Goal: Task Accomplishment & Management: Manage account settings

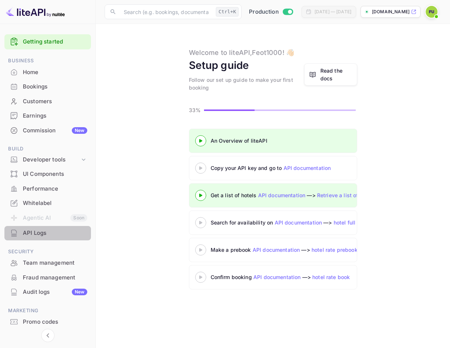
click at [38, 233] on div "API Logs" at bounding box center [55, 233] width 64 height 8
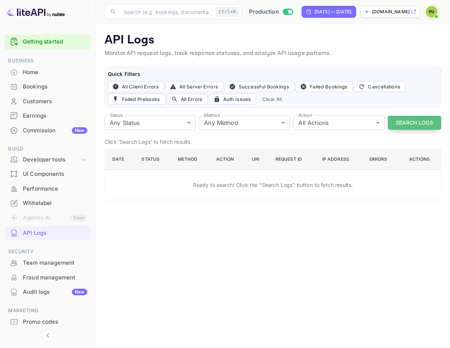
click at [421, 129] on button "Search Logs" at bounding box center [414, 123] width 53 height 14
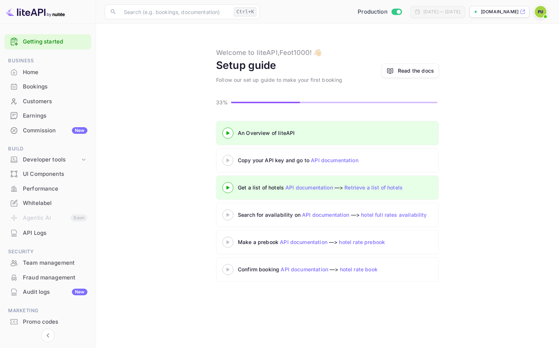
click at [46, 74] on div "Home" at bounding box center [55, 72] width 64 height 8
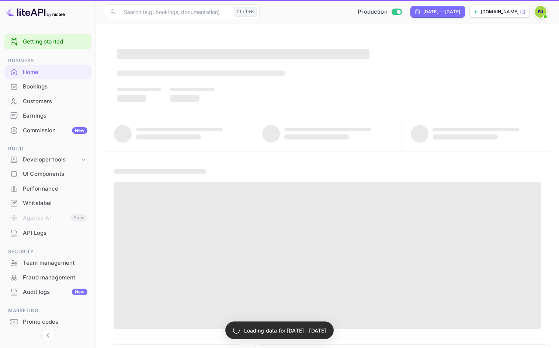
click at [37, 83] on div "Bookings" at bounding box center [55, 87] width 64 height 8
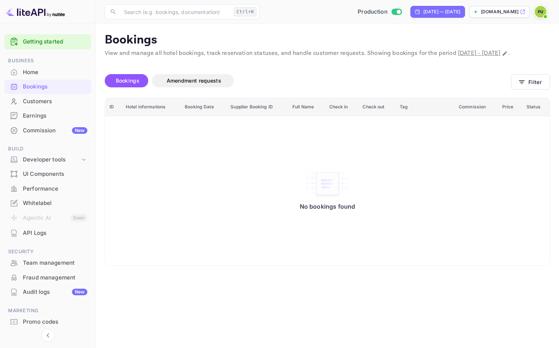
click at [52, 102] on div "Customers" at bounding box center [55, 101] width 64 height 8
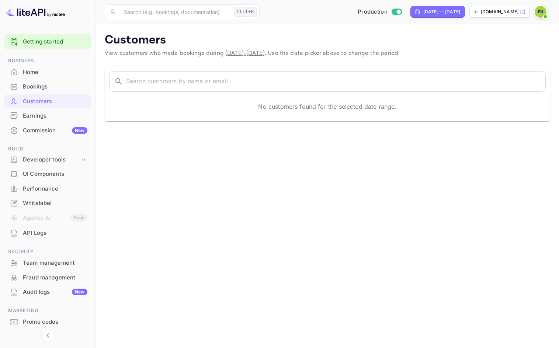
click at [36, 111] on div "Earnings" at bounding box center [47, 116] width 87 height 14
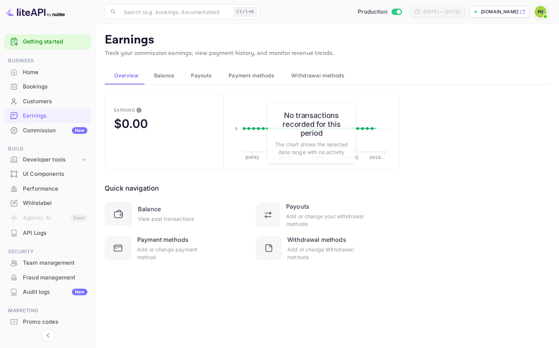
click at [32, 133] on div "Commission New" at bounding box center [55, 130] width 64 height 8
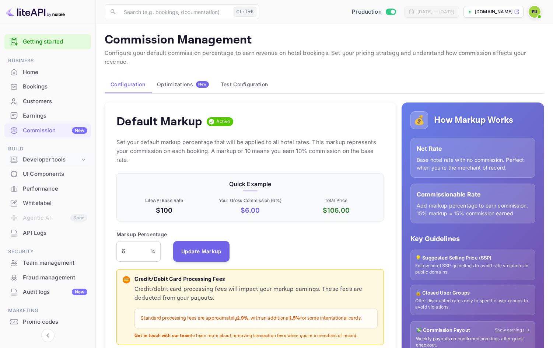
scroll to position [125, 262]
click at [38, 233] on div "API Logs" at bounding box center [55, 233] width 64 height 8
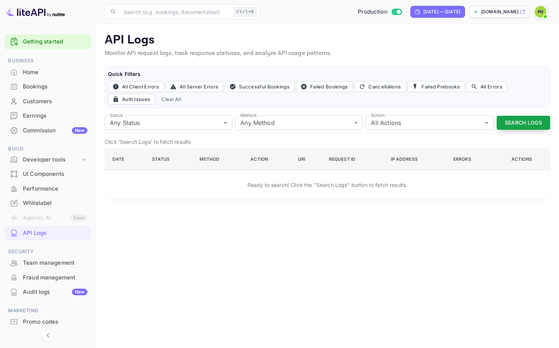
click at [529, 126] on button "Search Logs" at bounding box center [522, 123] width 53 height 14
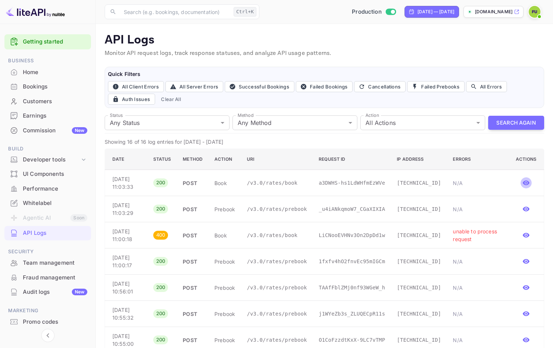
click at [525, 184] on icon "button" at bounding box center [526, 183] width 7 height 5
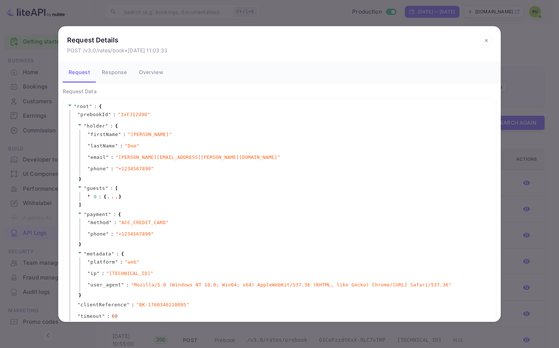
click at [489, 41] on icon at bounding box center [486, 40] width 11 height 11
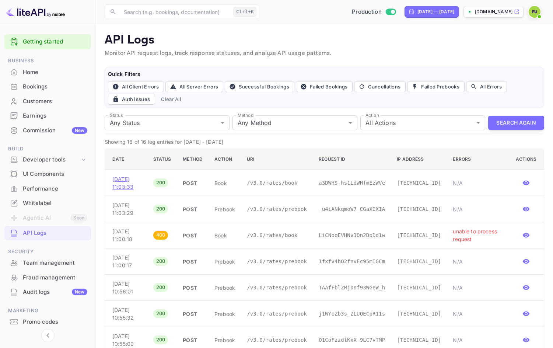
click at [142, 186] on p "Oct 13, 2025 11:03:33" at bounding box center [126, 182] width 29 height 15
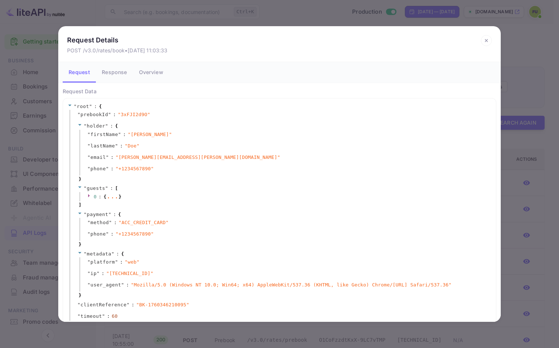
click at [488, 43] on icon at bounding box center [486, 40] width 11 height 11
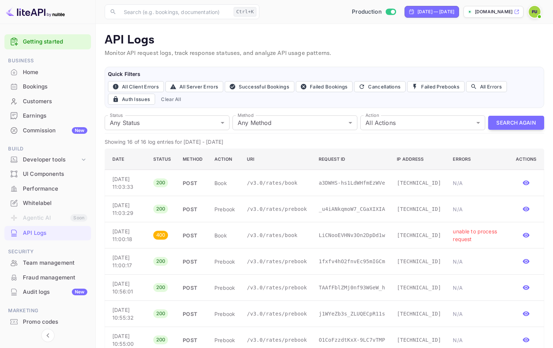
click at [57, 36] on div "Getting started" at bounding box center [47, 41] width 87 height 15
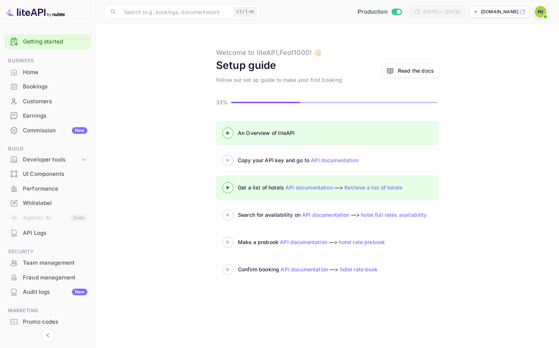
click at [484, 11] on p "[DOMAIN_NAME]" at bounding box center [500, 11] width 38 height 7
click at [19, 14] on img at bounding box center [35, 12] width 59 height 12
click at [30, 13] on img at bounding box center [35, 12] width 59 height 12
click at [541, 10] on img at bounding box center [540, 12] width 12 height 12
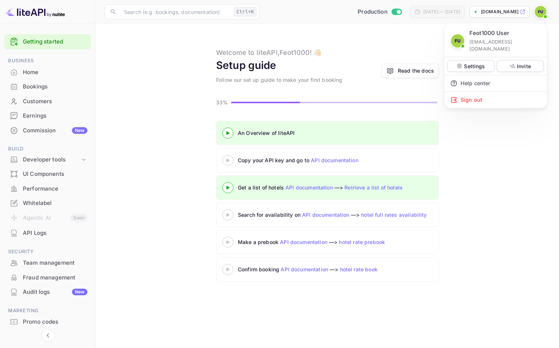
click at [474, 35] on p "Feot1000 User" at bounding box center [489, 33] width 40 height 8
click at [459, 36] on img at bounding box center [457, 40] width 13 height 13
click at [31, 76] on div at bounding box center [279, 174] width 559 height 348
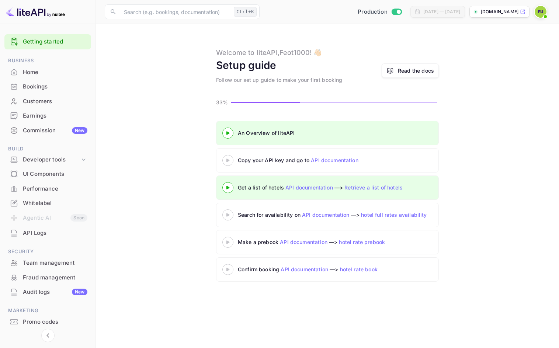
click at [52, 17] on img at bounding box center [35, 12] width 59 height 12
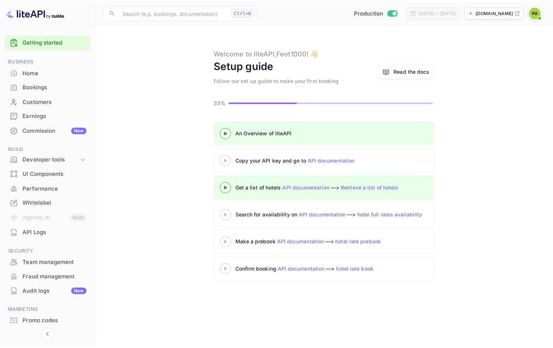
scroll to position [22, 0]
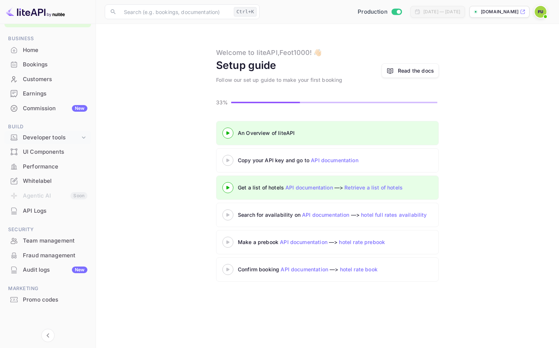
click at [81, 142] on div "Developer tools" at bounding box center [47, 137] width 87 height 13
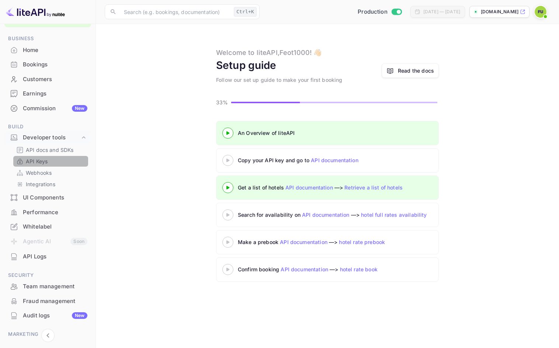
click at [49, 163] on link "API Keys" at bounding box center [50, 161] width 69 height 8
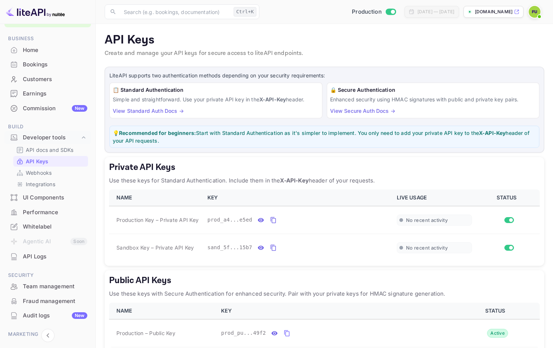
click at [57, 230] on div "Whitelabel" at bounding box center [55, 227] width 64 height 8
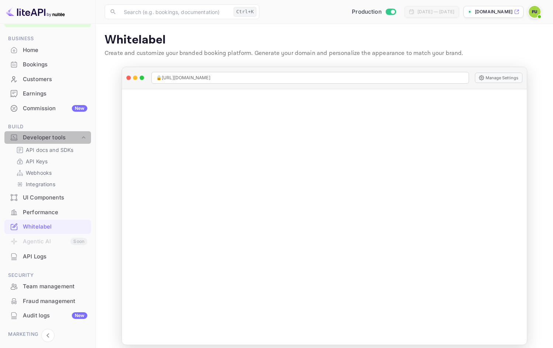
click at [84, 135] on icon at bounding box center [83, 137] width 7 height 7
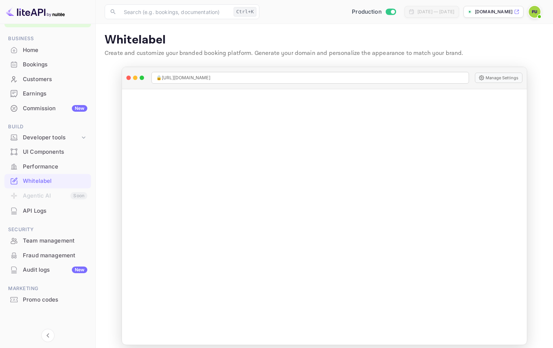
click at [54, 13] on img at bounding box center [35, 12] width 59 height 12
click at [29, 13] on img at bounding box center [35, 12] width 59 height 12
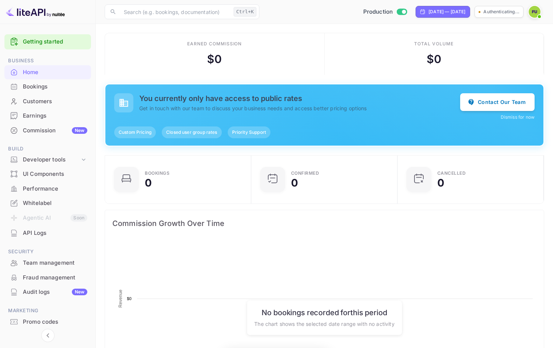
scroll to position [114, 136]
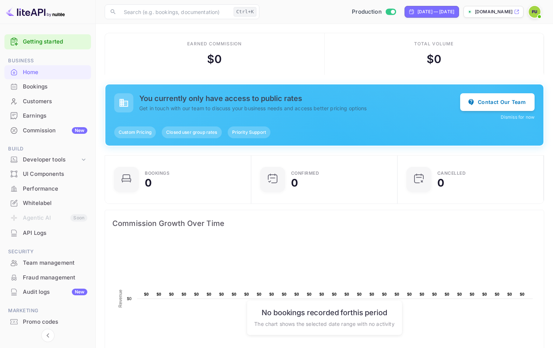
click at [30, 40] on link "Getting started" at bounding box center [55, 42] width 64 height 8
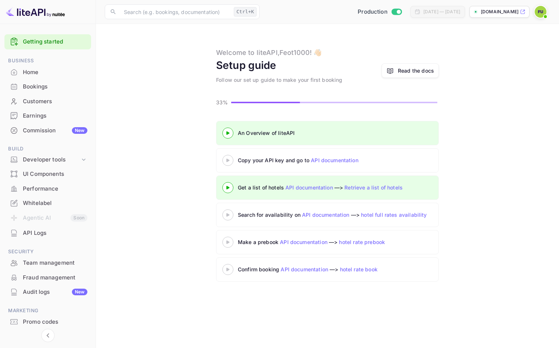
click at [262, 130] on div "An Overview of liteAPI" at bounding box center [330, 133] width 184 height 8
click at [225, 137] on div at bounding box center [228, 132] width 26 height 9
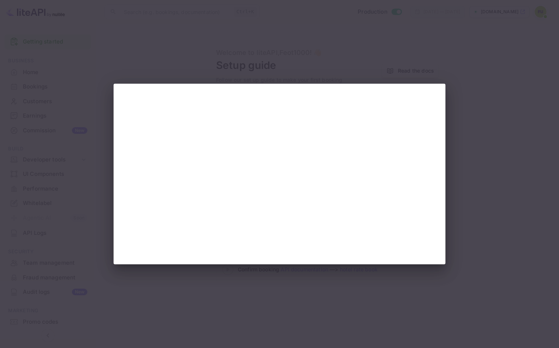
click at [491, 76] on div at bounding box center [279, 174] width 559 height 348
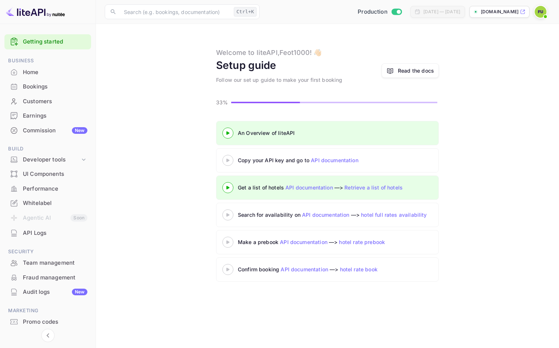
click at [538, 7] on img at bounding box center [540, 12] width 12 height 12
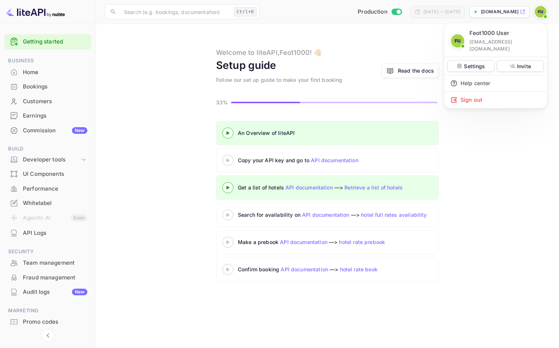
click at [474, 57] on div "Settings Invite" at bounding box center [495, 66] width 102 height 18
click at [475, 62] on p "Settings" at bounding box center [474, 66] width 21 height 8
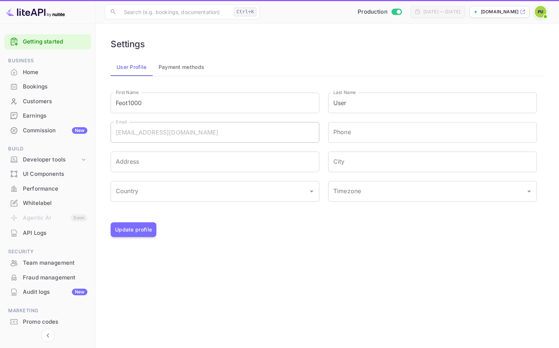
type input "(GMT+01:00) Madrid"
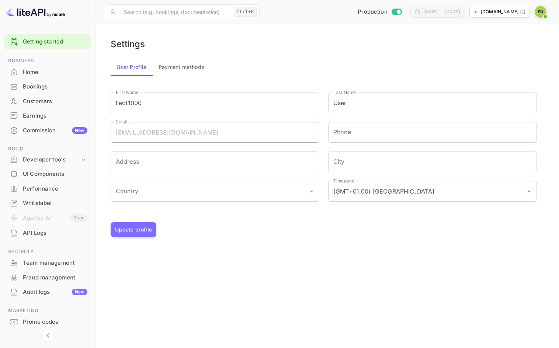
click at [498, 10] on p "[DOMAIN_NAME]" at bounding box center [500, 11] width 38 height 7
click at [28, 15] on img at bounding box center [35, 12] width 59 height 12
click at [11, 15] on img at bounding box center [35, 12] width 59 height 12
click at [36, 69] on div "Home" at bounding box center [55, 72] width 64 height 8
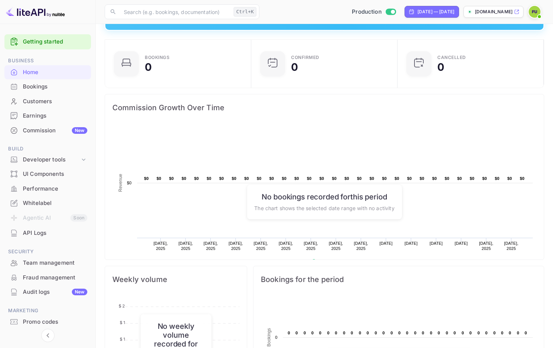
scroll to position [296, 0]
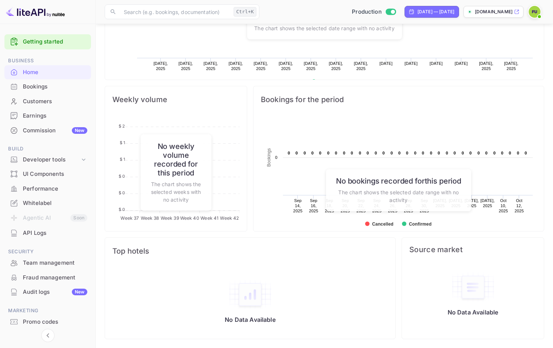
click at [60, 86] on div "Bookings" at bounding box center [55, 87] width 64 height 8
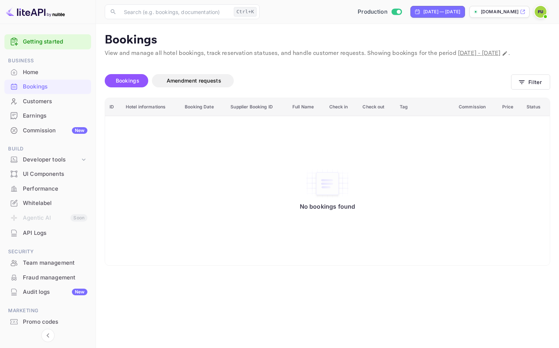
click at [55, 179] on div "UI Components" at bounding box center [47, 174] width 87 height 14
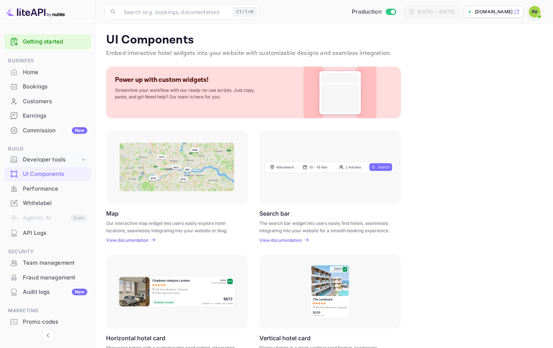
click at [79, 163] on div "Developer tools" at bounding box center [51, 160] width 57 height 8
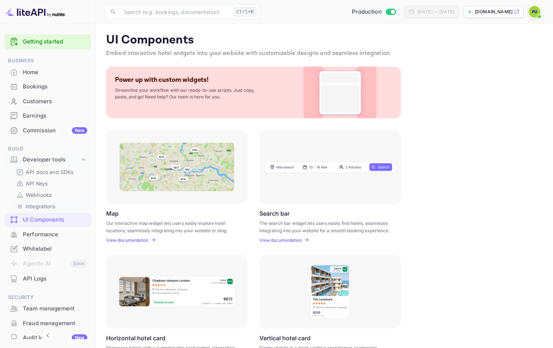
click at [55, 207] on p "Integrations" at bounding box center [40, 206] width 29 height 8
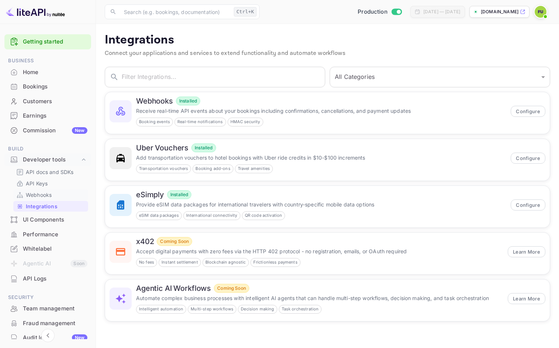
click at [47, 195] on p "Webhooks" at bounding box center [39, 195] width 26 height 8
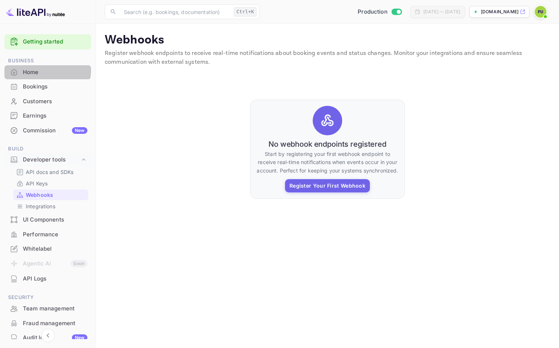
click at [46, 70] on div "Home" at bounding box center [55, 72] width 64 height 8
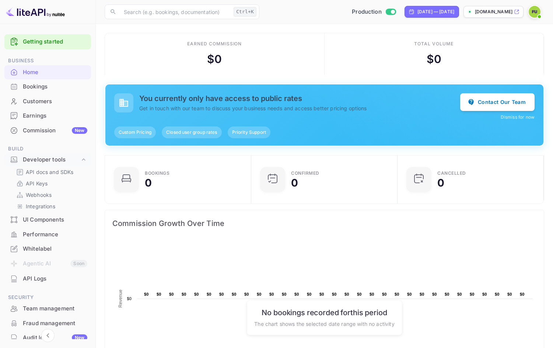
click at [36, 37] on div "Getting started" at bounding box center [47, 41] width 87 height 15
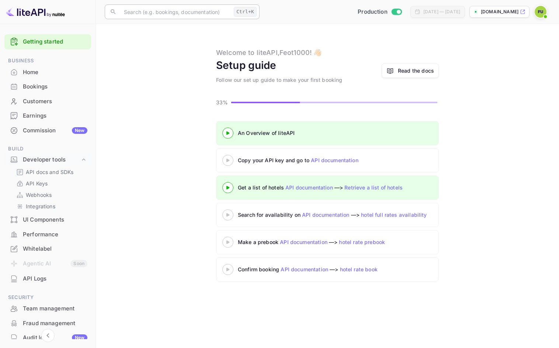
click at [219, 18] on input "text" at bounding box center [174, 11] width 111 height 15
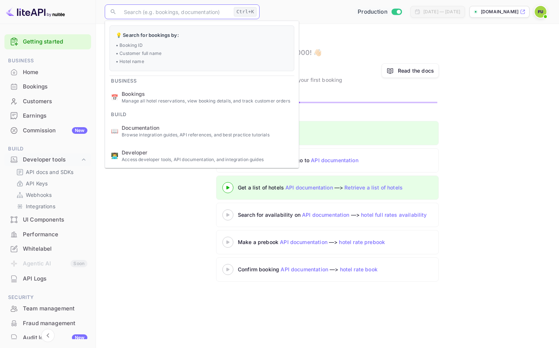
click at [391, 14] on input "Switch to Sandbox mode" at bounding box center [398, 11] width 15 height 5
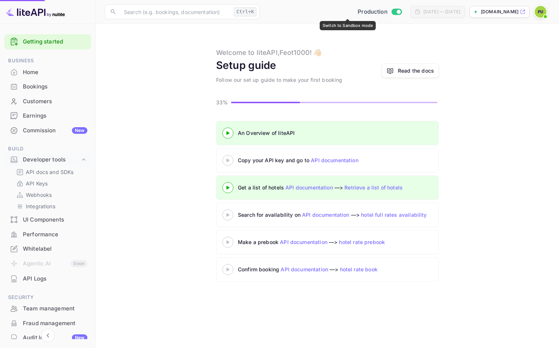
checkbox input "false"
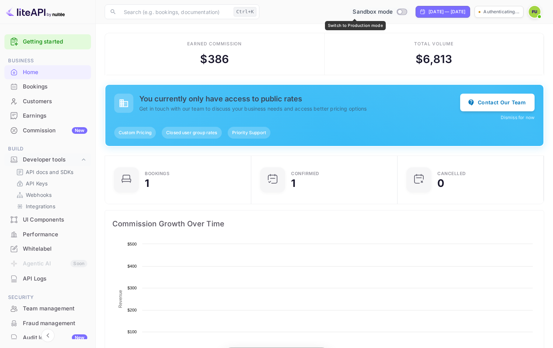
scroll to position [114, 136]
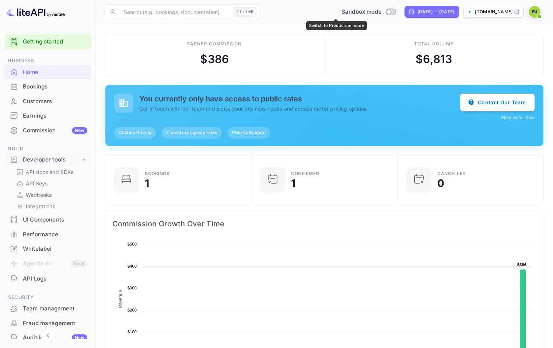
click at [361, 7] on div "Sandbox mode" at bounding box center [368, 11] width 63 height 11
click at [381, 13] on input "Switch to Production mode" at bounding box center [388, 11] width 15 height 5
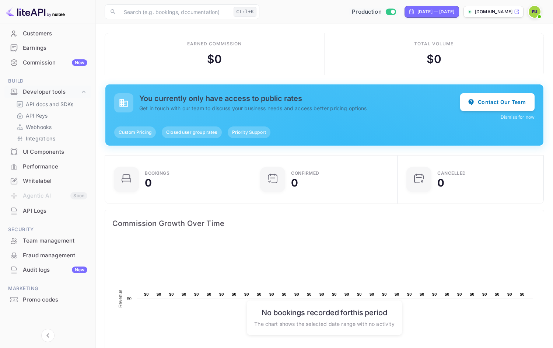
scroll to position [0, 0]
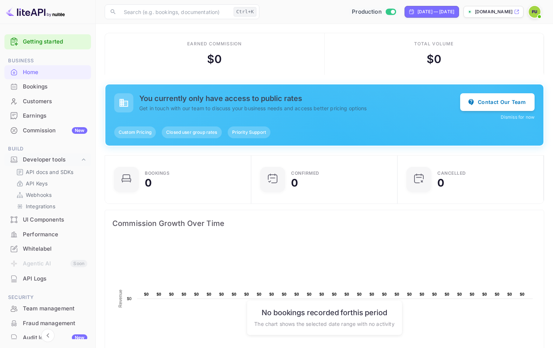
click at [533, 11] on img at bounding box center [535, 12] width 12 height 12
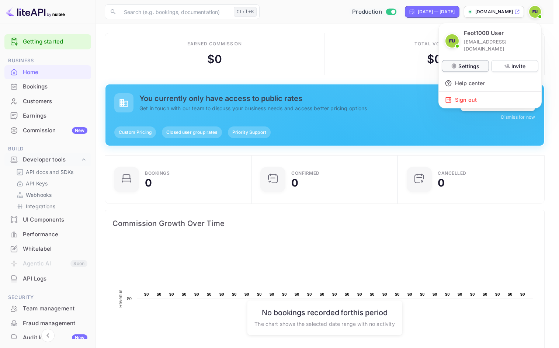
click at [475, 62] on p "Settings" at bounding box center [468, 66] width 21 height 8
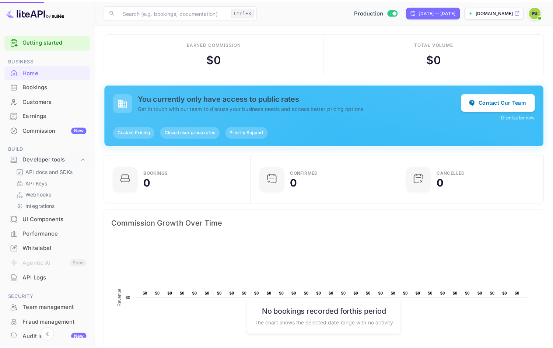
scroll to position [6, 6]
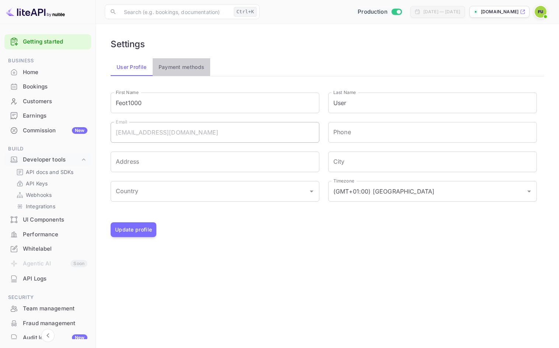
click at [189, 64] on button "Payment methods" at bounding box center [182, 67] width 58 height 18
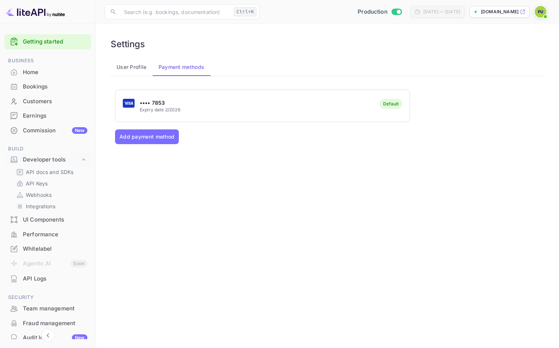
click at [135, 71] on button "User Profile" at bounding box center [132, 67] width 42 height 18
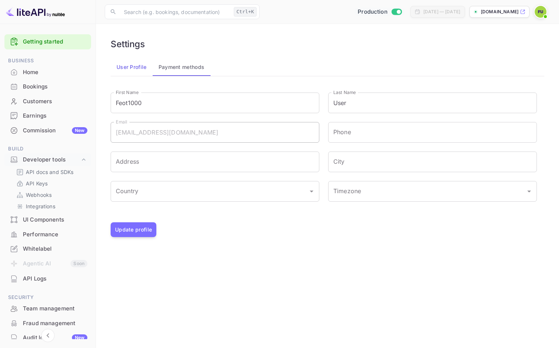
type input "(GMT+01:00) Madrid"
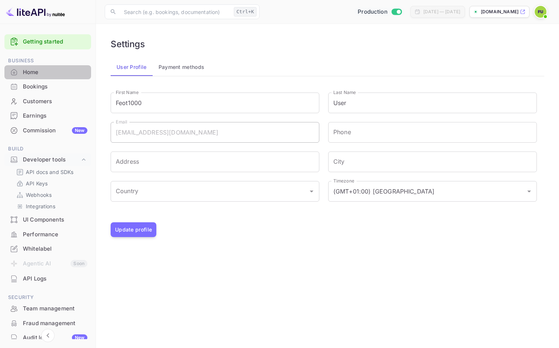
click at [52, 75] on div "Home" at bounding box center [55, 72] width 64 height 8
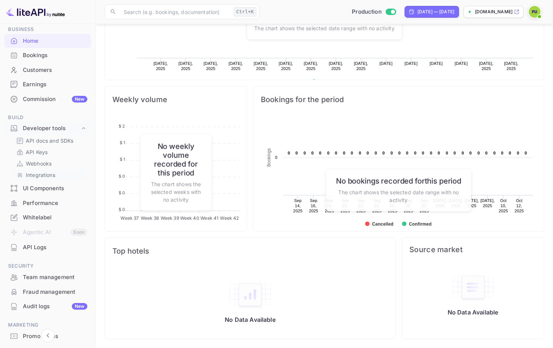
scroll to position [68, 0]
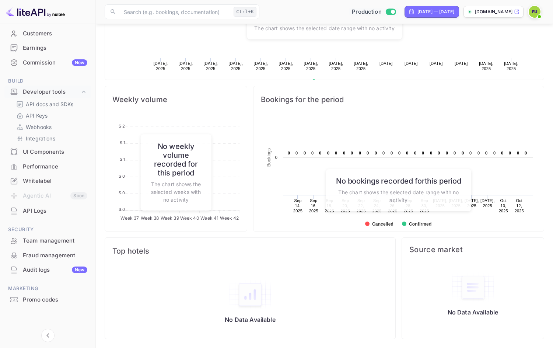
click at [77, 84] on span "Build" at bounding box center [47, 81] width 87 height 8
click at [82, 90] on icon at bounding box center [83, 91] width 7 height 7
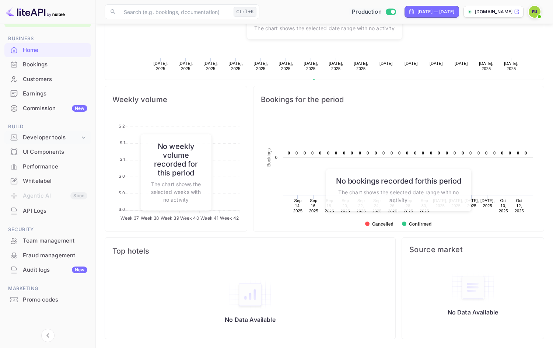
scroll to position [22, 0]
click at [50, 63] on div "Bookings" at bounding box center [55, 64] width 64 height 8
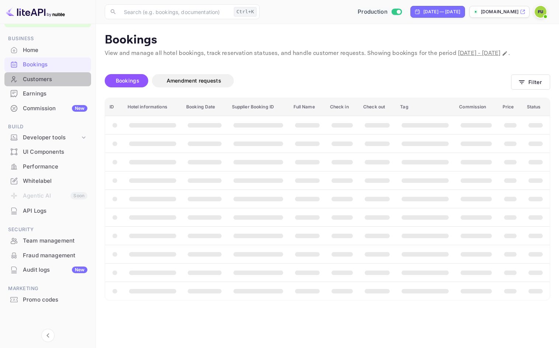
click at [46, 76] on div "Customers" at bounding box center [55, 79] width 64 height 8
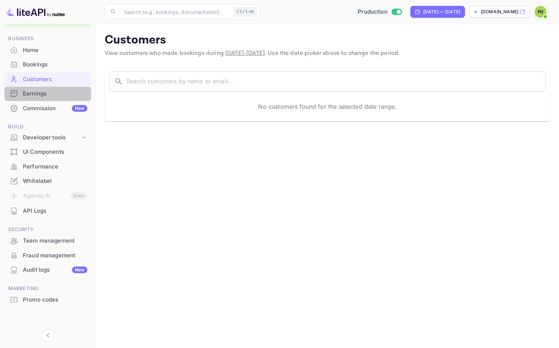
click at [45, 96] on div "Earnings" at bounding box center [55, 94] width 64 height 8
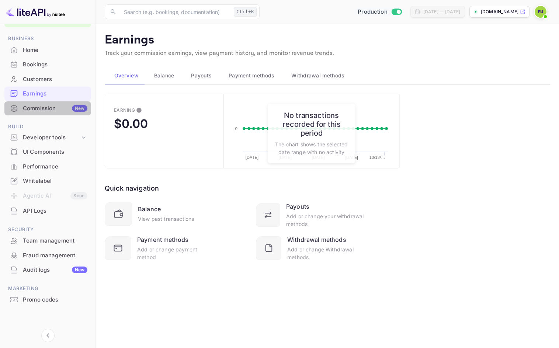
click at [47, 108] on div "Commission New" at bounding box center [55, 108] width 64 height 8
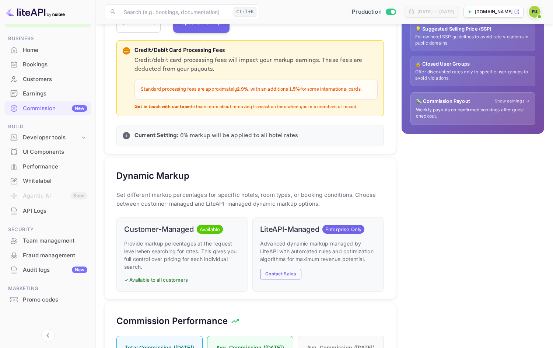
scroll to position [258, 0]
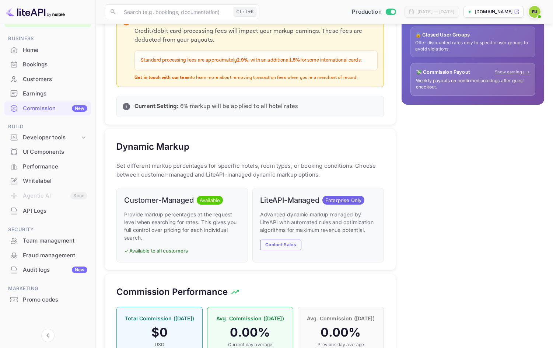
click at [56, 243] on div "Team management" at bounding box center [55, 241] width 64 height 8
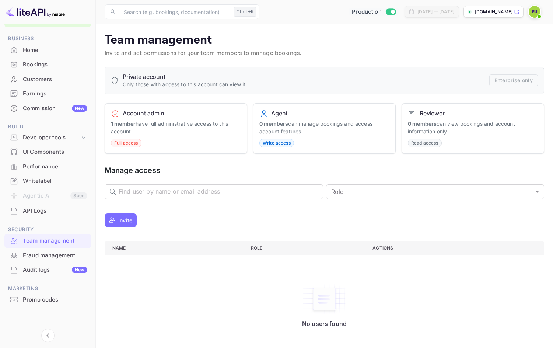
click at [62, 16] on img at bounding box center [35, 12] width 59 height 12
click at [48, 14] on img at bounding box center [35, 12] width 59 height 12
click at [32, 12] on img at bounding box center [35, 12] width 59 height 12
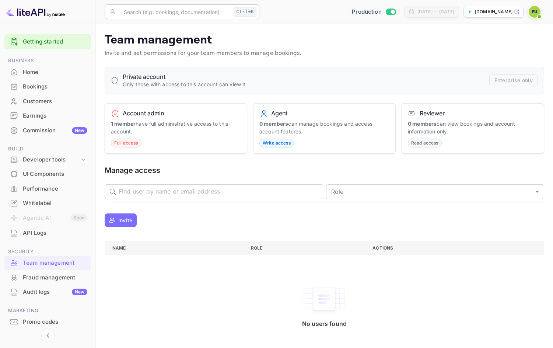
click at [172, 18] on input "text" at bounding box center [174, 11] width 111 height 15
type input "porject"
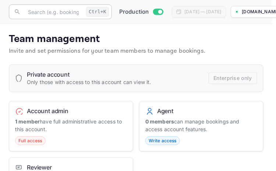
click at [63, 11] on input "text" at bounding box center [54, 11] width 60 height 15
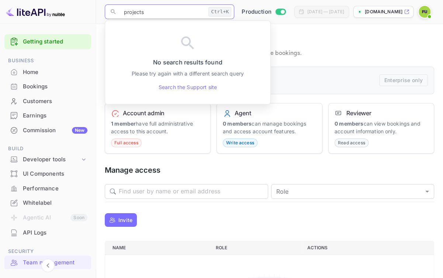
type input "projects"
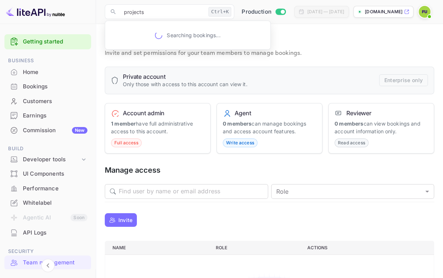
click at [373, 45] on p "Team management" at bounding box center [269, 40] width 329 height 15
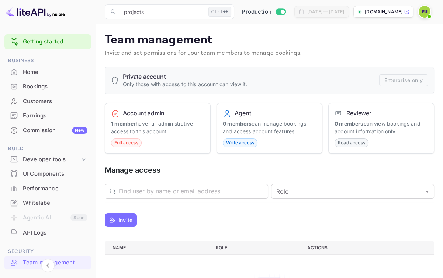
click at [56, 172] on div "UI Components" at bounding box center [55, 174] width 64 height 8
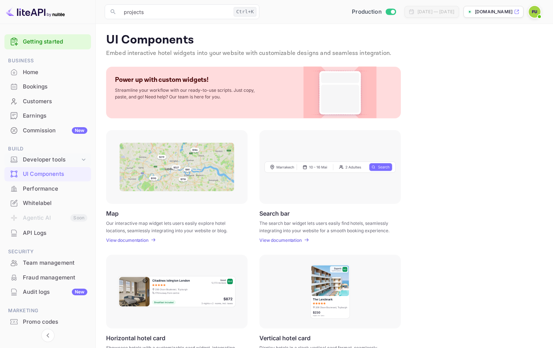
click at [70, 159] on div "Developer tools" at bounding box center [51, 160] width 57 height 8
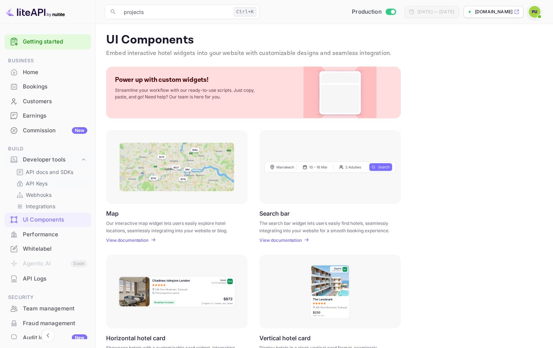
click at [32, 184] on p "API Keys" at bounding box center [37, 183] width 22 height 8
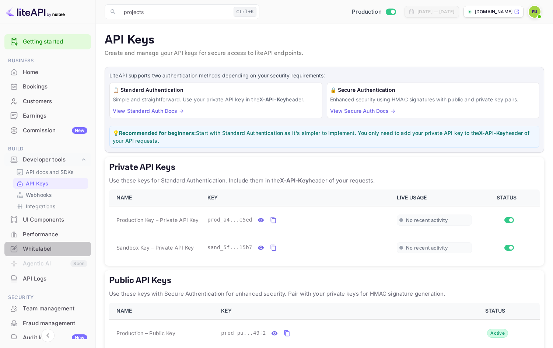
click at [51, 248] on div "Whitelabel" at bounding box center [55, 249] width 64 height 8
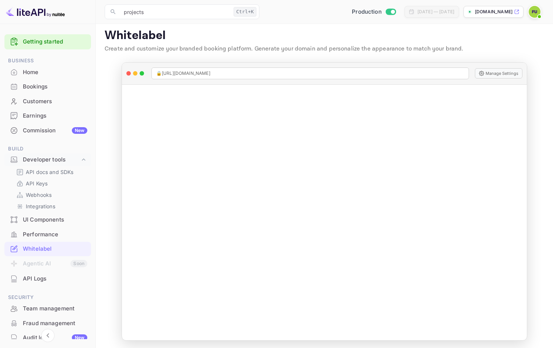
scroll to position [6, 0]
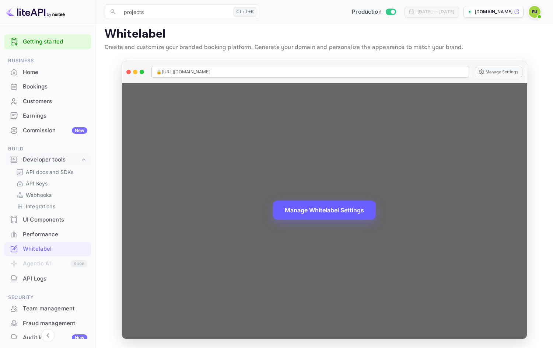
click at [332, 206] on button "Manage Whitelabel Settings" at bounding box center [324, 209] width 103 height 19
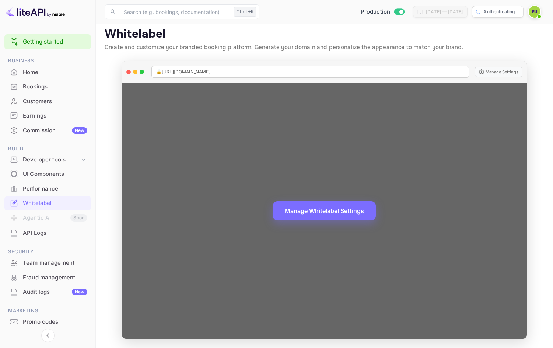
scroll to position [6, 0]
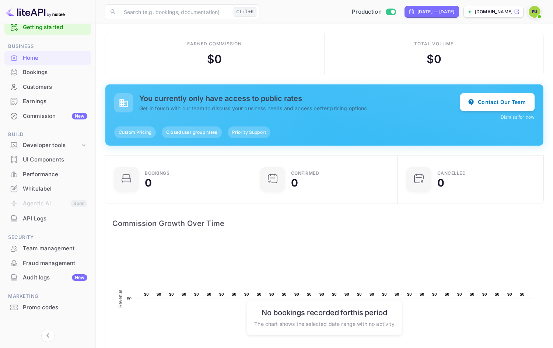
scroll to position [22, 0]
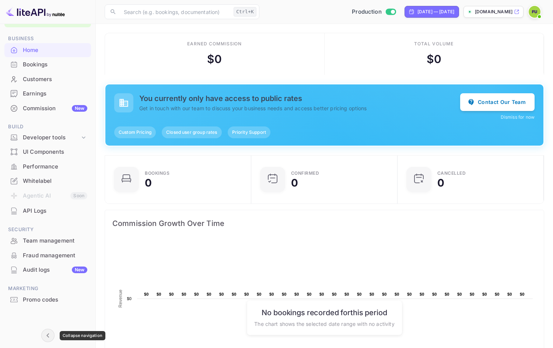
click at [48, 333] on icon "Collapse navigation" at bounding box center [47, 335] width 9 height 9
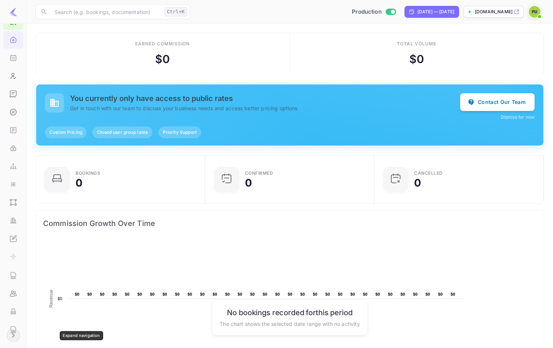
scroll to position [114, 159]
click at [15, 11] on img at bounding box center [13, 11] width 9 height 9
click at [527, 14] on div "Production Sep 13, 2025 — Oct 13, 2025 kidstravel.nuitee.link" at bounding box center [368, 11] width 351 height 13
click at [529, 12] on img at bounding box center [535, 12] width 12 height 12
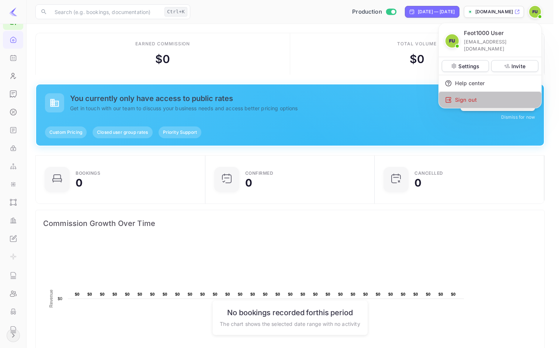
click at [488, 92] on div "Sign out" at bounding box center [490, 100] width 102 height 16
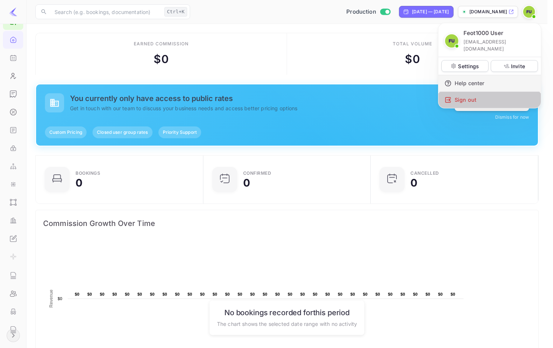
scroll to position [6, 6]
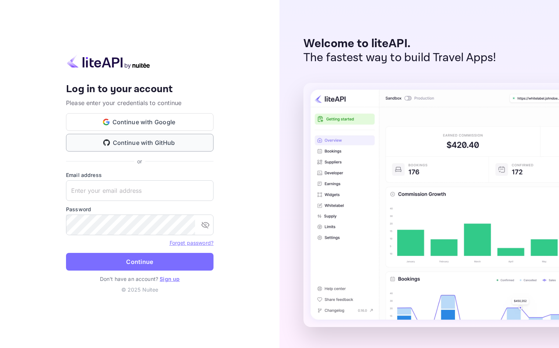
click at [177, 143] on button "Continue with GitHub" at bounding box center [139, 143] width 147 height 18
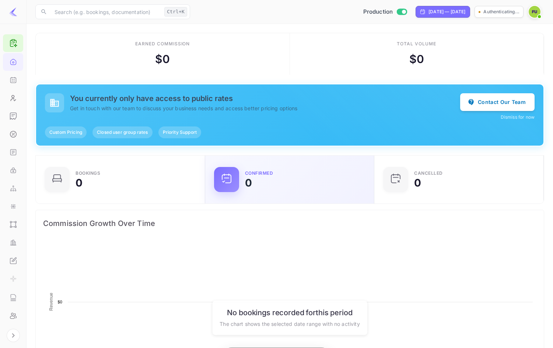
scroll to position [114, 159]
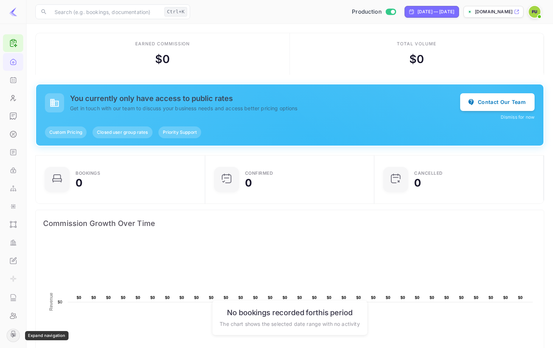
click at [16, 331] on icon "Expand navigation" at bounding box center [13, 335] width 9 height 9
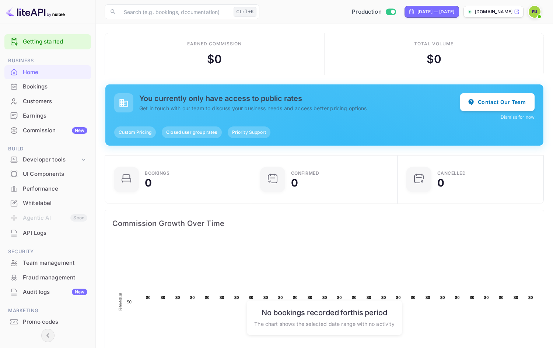
scroll to position [114, 136]
click at [57, 237] on div "API Logs" at bounding box center [55, 233] width 64 height 8
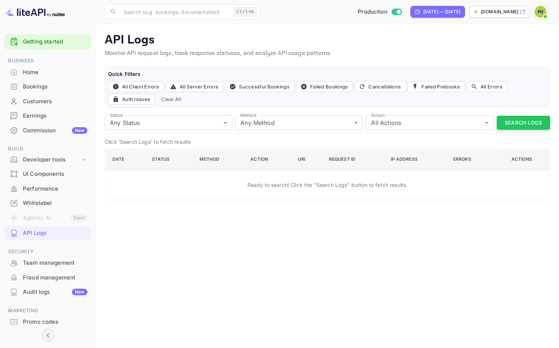
click at [74, 157] on div "Developer tools" at bounding box center [51, 160] width 57 height 8
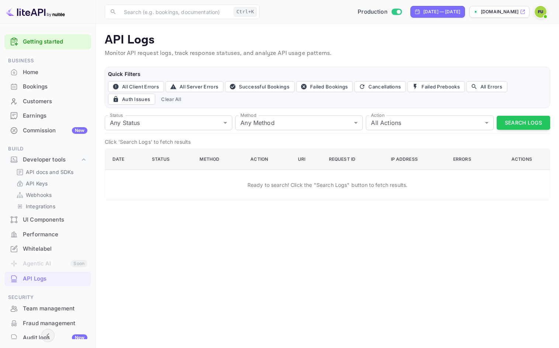
click at [38, 186] on p "API Keys" at bounding box center [37, 183] width 22 height 8
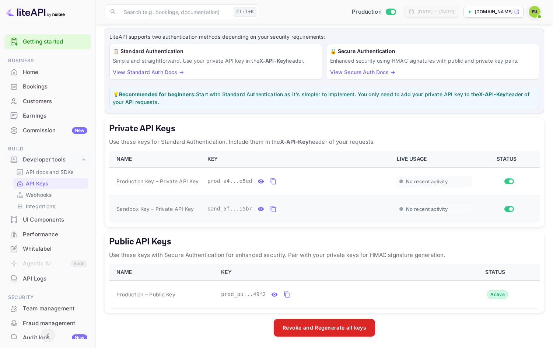
scroll to position [39, 0]
click at [273, 182] on icon "private api keys table" at bounding box center [273, 181] width 7 height 9
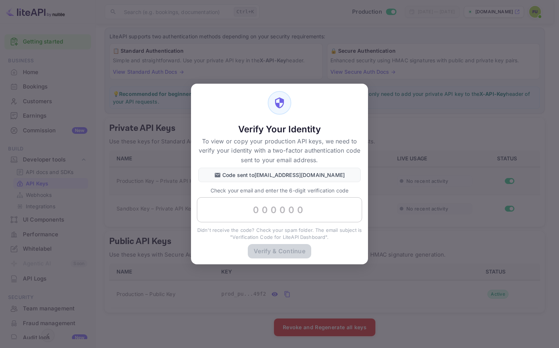
click at [268, 209] on input "text" at bounding box center [279, 209] width 165 height 25
paste input "870061"
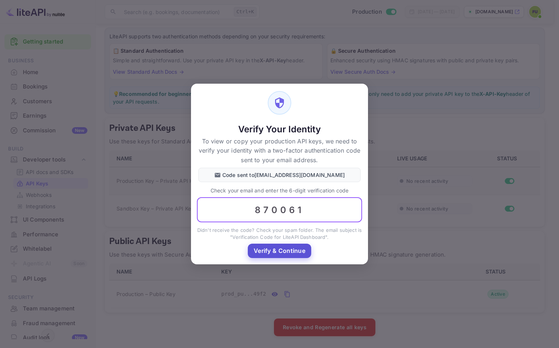
type input "870061"
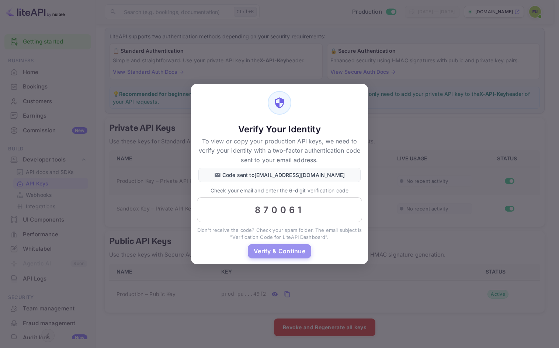
drag, startPoint x: 294, startPoint y: 246, endPoint x: 314, endPoint y: 251, distance: 20.6
click at [294, 246] on button "Verify & Continue" at bounding box center [279, 251] width 63 height 14
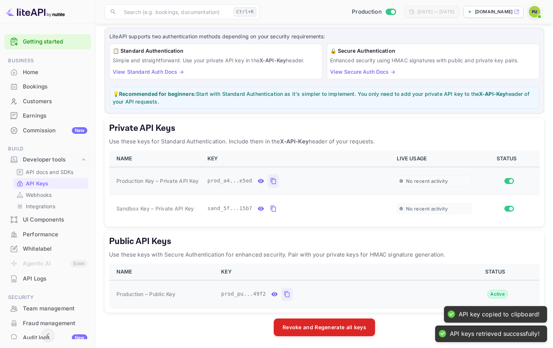
click at [284, 296] on icon "public api keys table" at bounding box center [287, 294] width 7 height 9
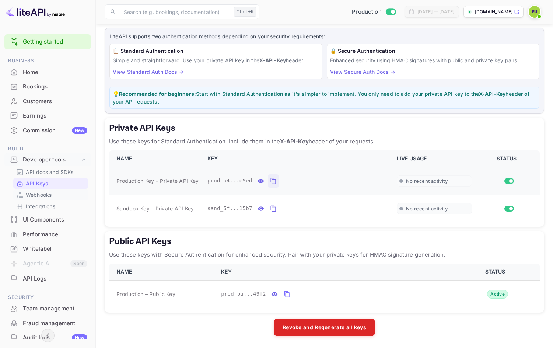
click at [62, 194] on link "Webhooks" at bounding box center [50, 195] width 69 height 8
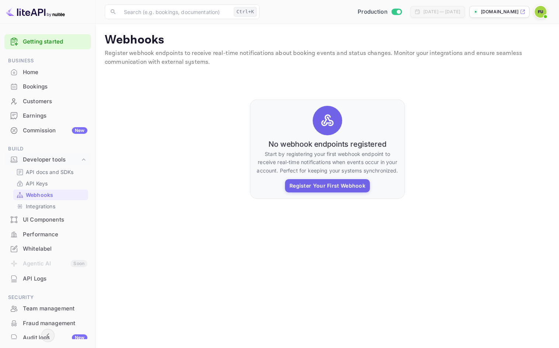
click at [46, 88] on div "Bookings" at bounding box center [55, 87] width 64 height 8
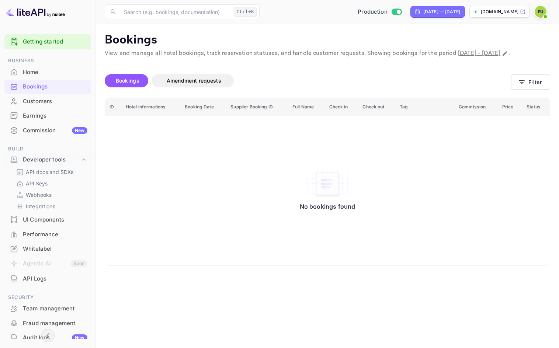
click at [134, 87] on button "Bookings" at bounding box center [126, 80] width 43 height 13
click at [66, 174] on p "API docs and SDKs" at bounding box center [50, 172] width 48 height 8
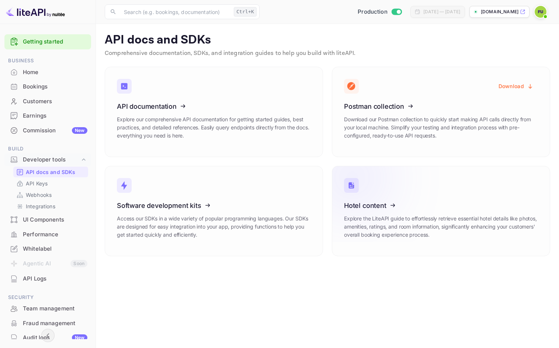
click at [426, 215] on icon at bounding box center [389, 204] width 115 height 76
